Goal: Register for event/course

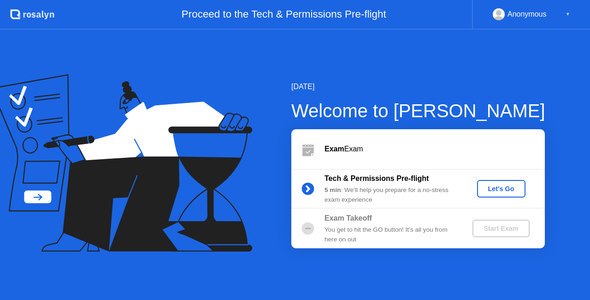
drag, startPoint x: 0, startPoint y: 0, endPoint x: 498, endPoint y: 191, distance: 533.4
click at [498, 191] on div "Let's Go" at bounding box center [501, 188] width 41 height 7
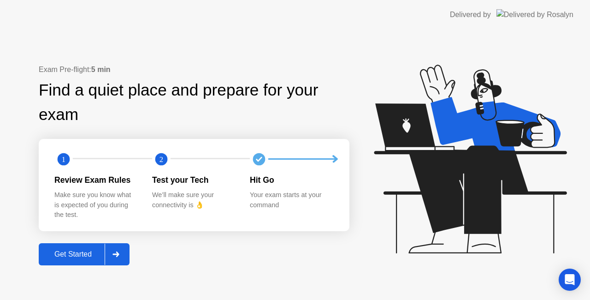
click at [119, 255] on icon at bounding box center [116, 254] width 6 height 6
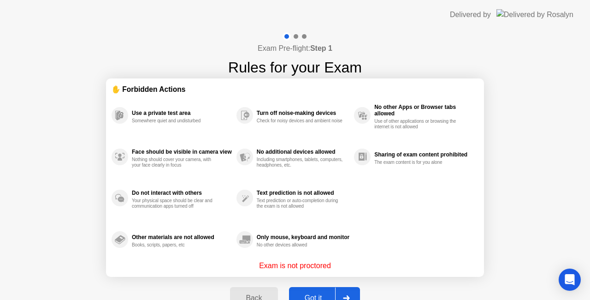
click at [325, 294] on div "Got it" at bounding box center [313, 298] width 43 height 8
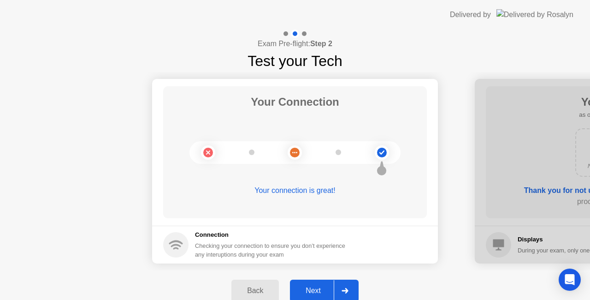
click at [343, 291] on icon at bounding box center [345, 291] width 6 height 6
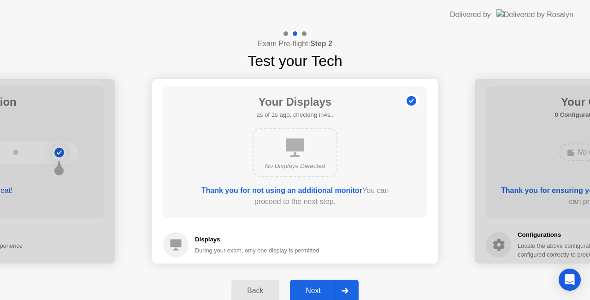
click at [343, 291] on icon at bounding box center [345, 291] width 6 height 6
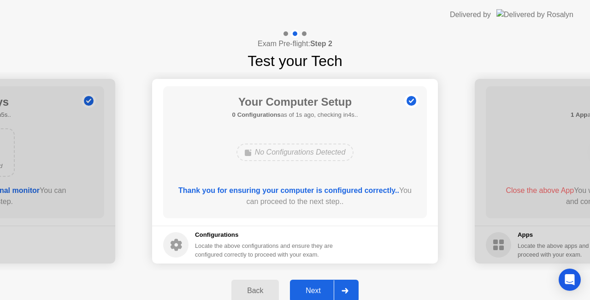
click at [343, 291] on icon at bounding box center [345, 291] width 6 height 6
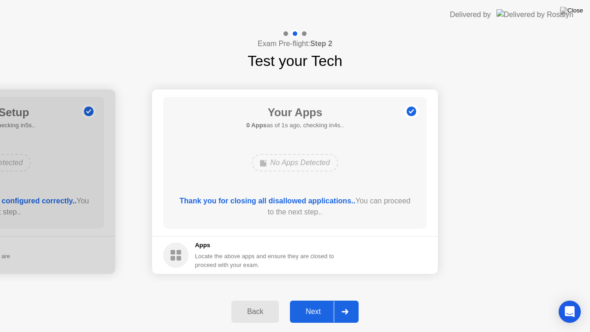
click at [351, 299] on div at bounding box center [345, 311] width 22 height 21
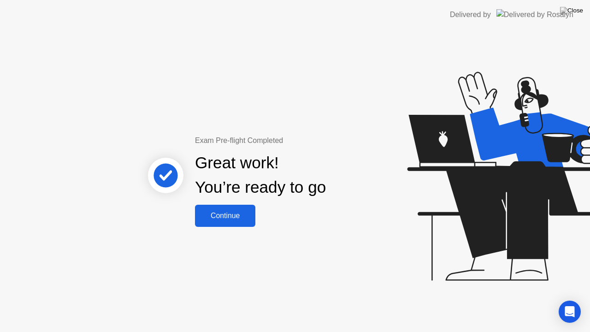
click at [245, 218] on div "Continue" at bounding box center [225, 216] width 55 height 8
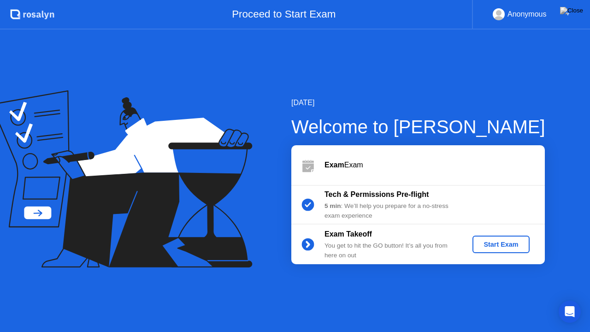
click at [486, 244] on div "Start Exam" at bounding box center [500, 244] width 49 height 7
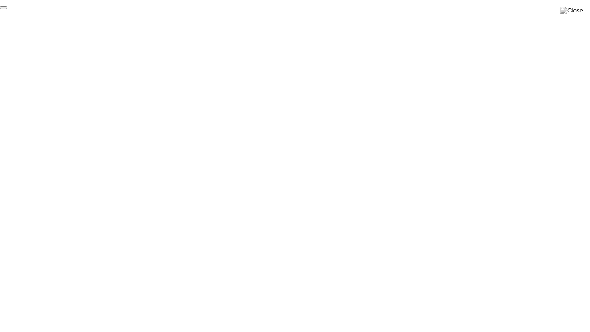
click div "End Proctoring Session"
